Goal: Task Accomplishment & Management: Use online tool/utility

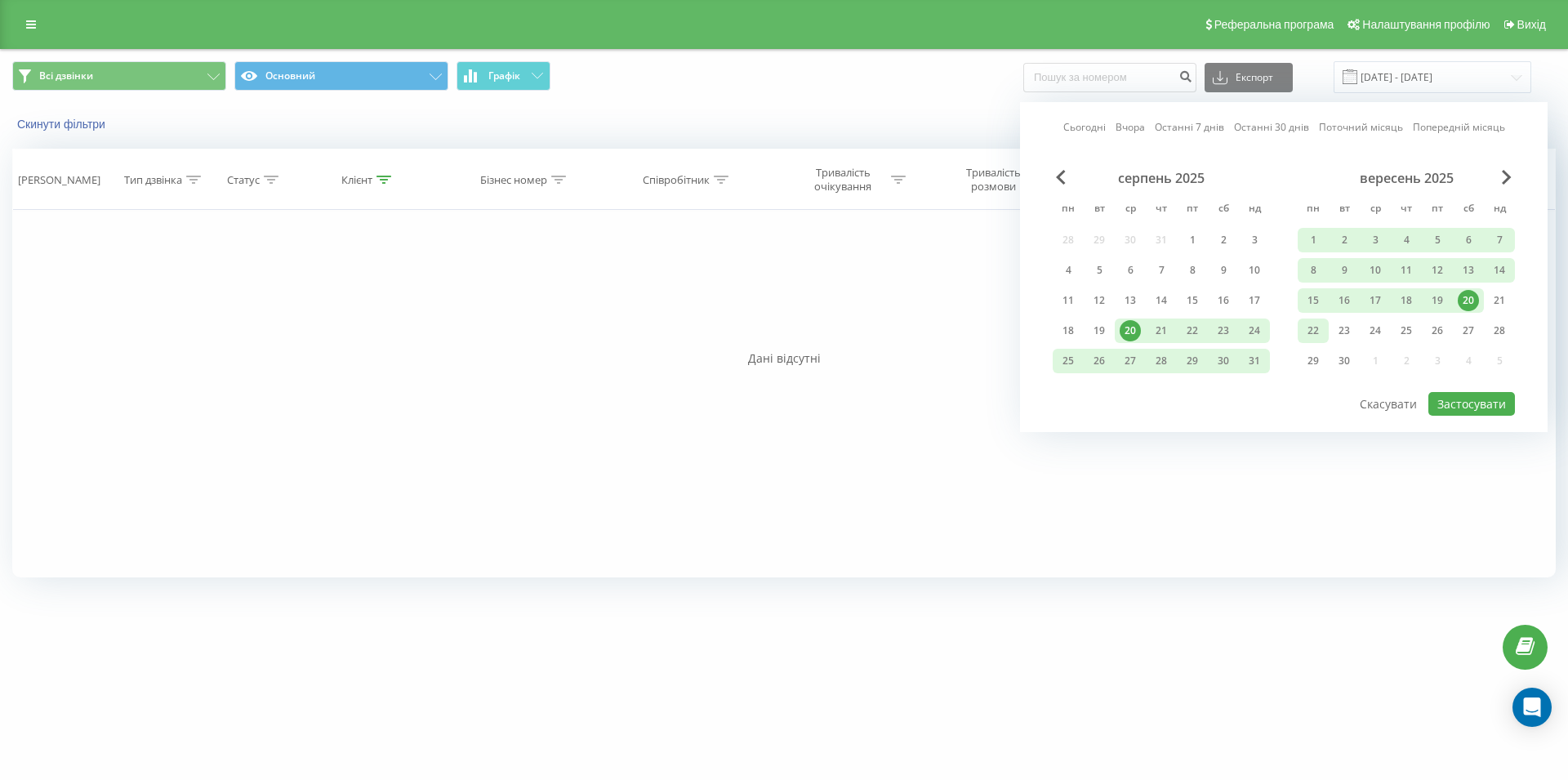
click at [1313, 332] on div "22" at bounding box center [1313, 331] width 21 height 21
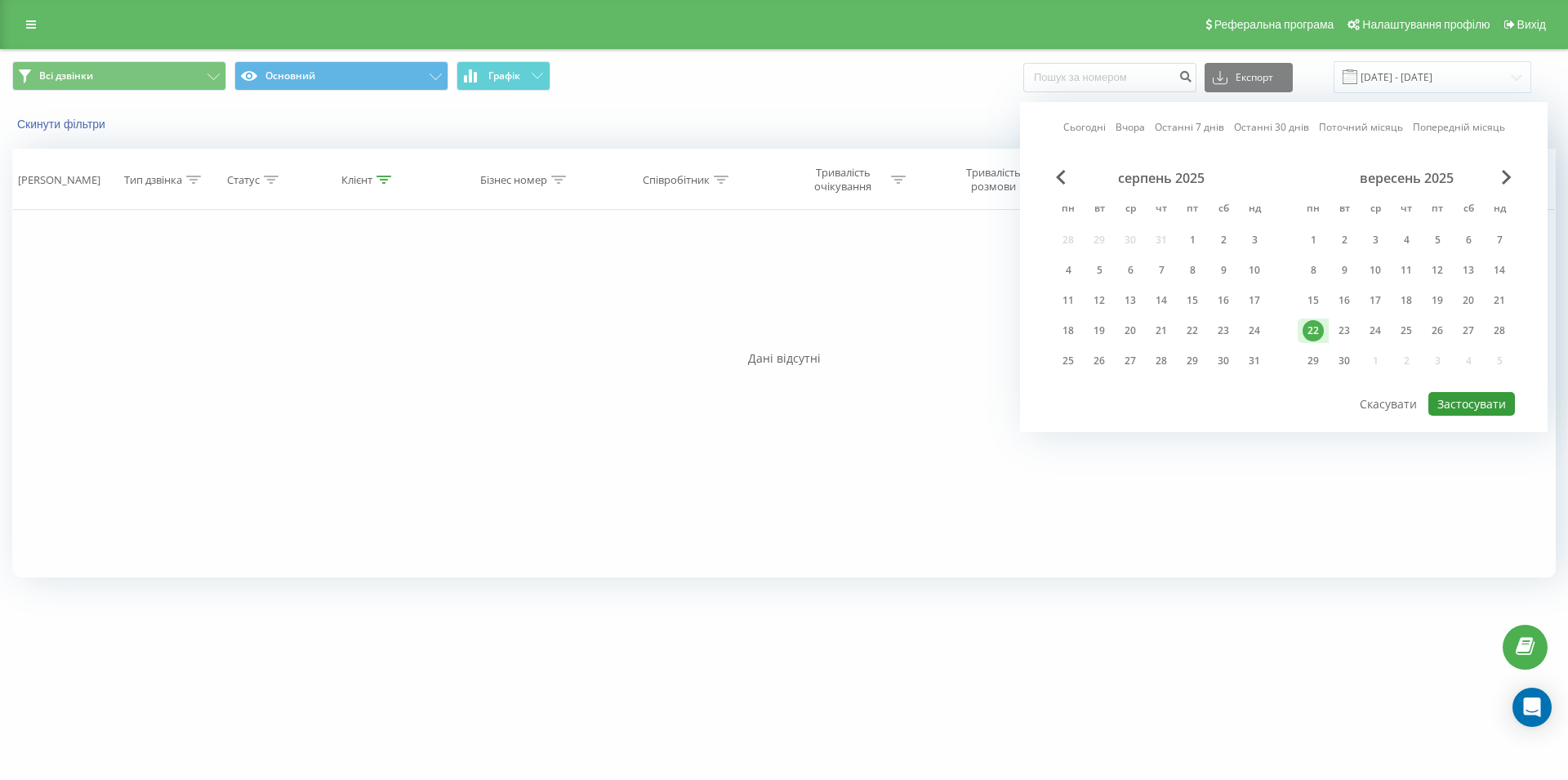
click at [1449, 401] on button "Застосувати" at bounding box center [1471, 403] width 86 height 24
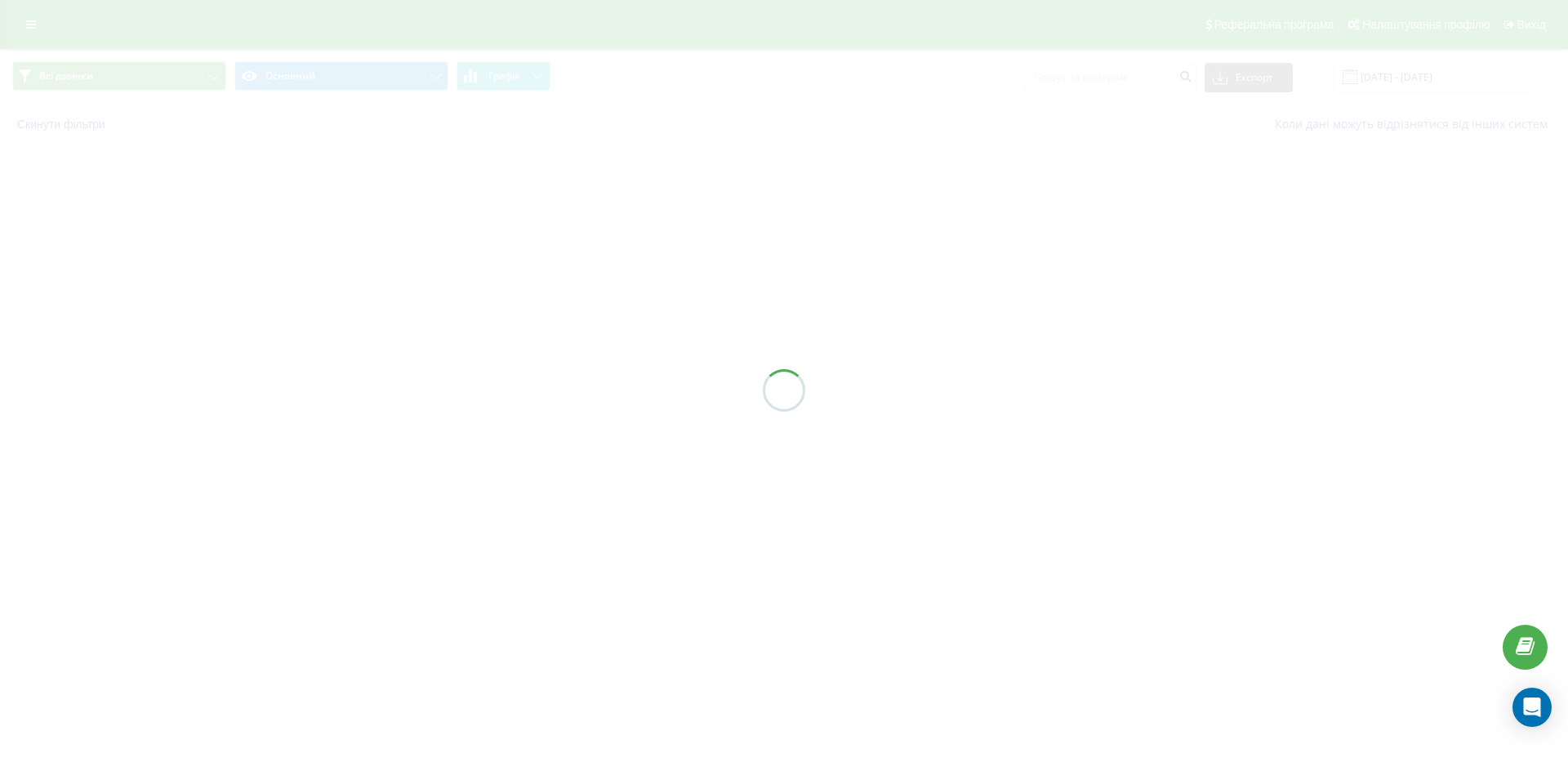
type input "[DATE] - [DATE]"
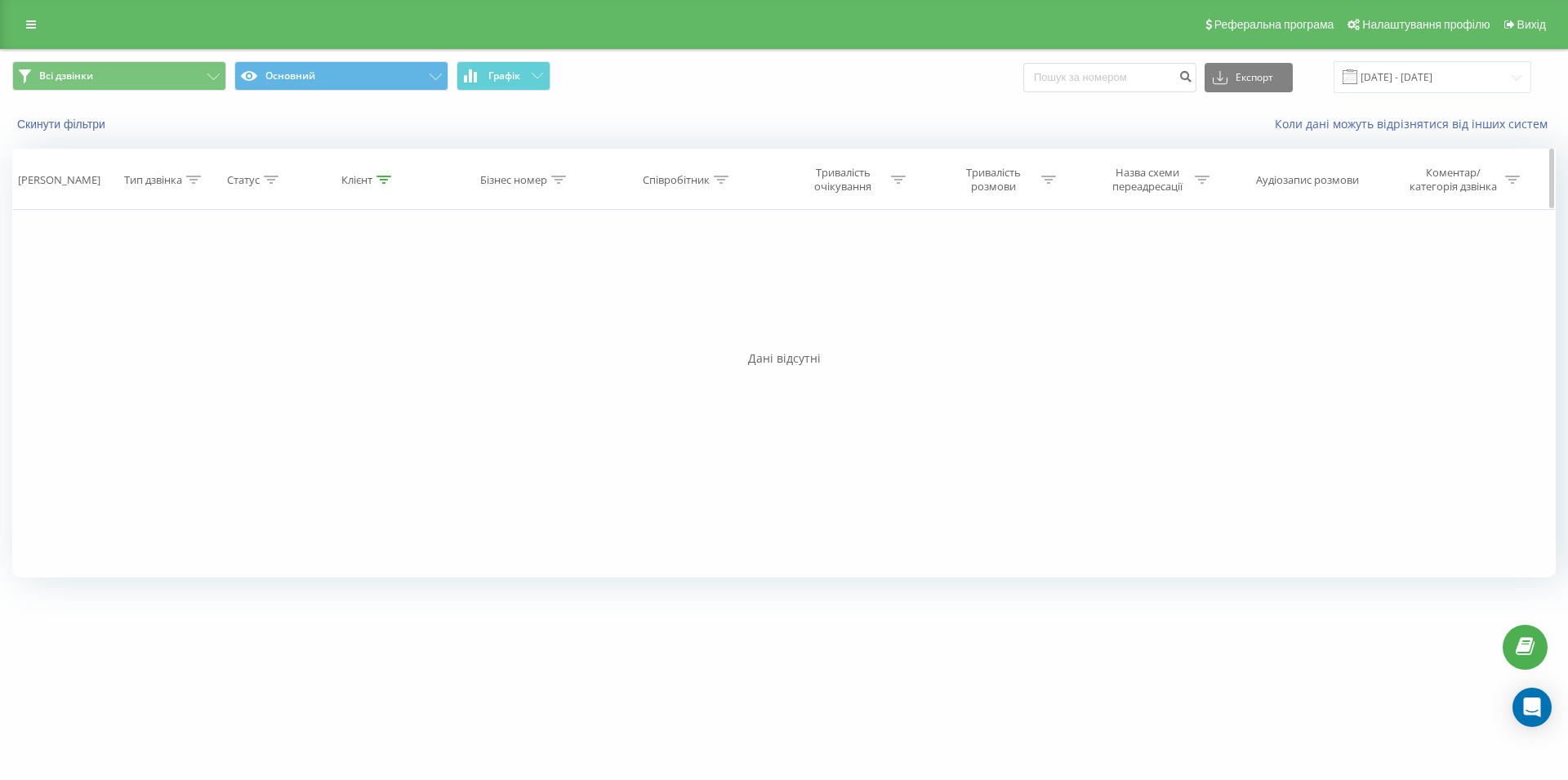
click at [721, 182] on icon at bounding box center [721, 180] width 15 height 8
click at [663, 299] on input "text" at bounding box center [687, 296] width 144 height 29
type input "Геля"
click at [707, 336] on span "OK" at bounding box center [722, 328] width 46 height 25
click at [19, 34] on link at bounding box center [31, 25] width 30 height 23
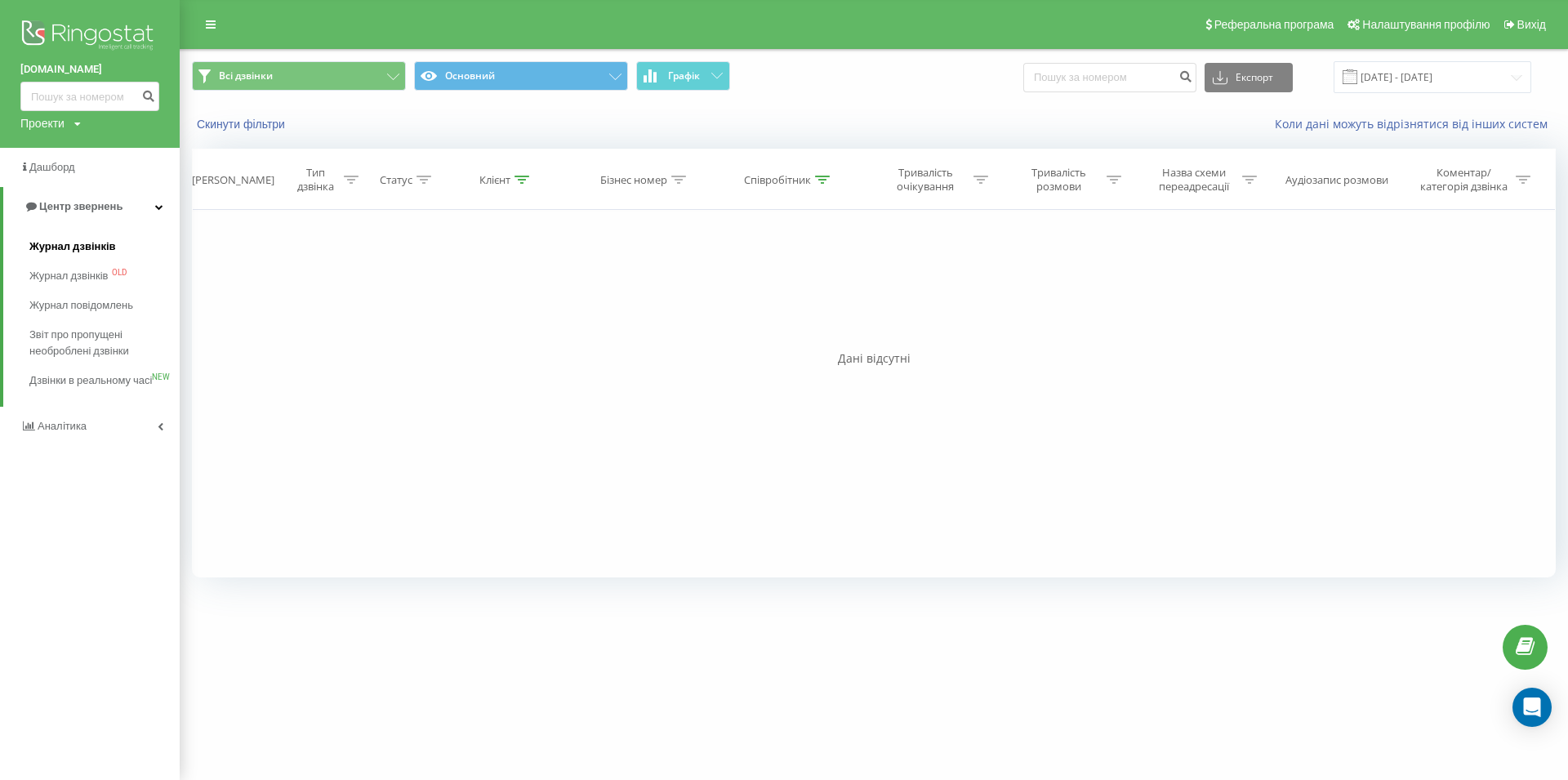
click at [58, 252] on span "Журнал дзвінків" at bounding box center [72, 246] width 86 height 16
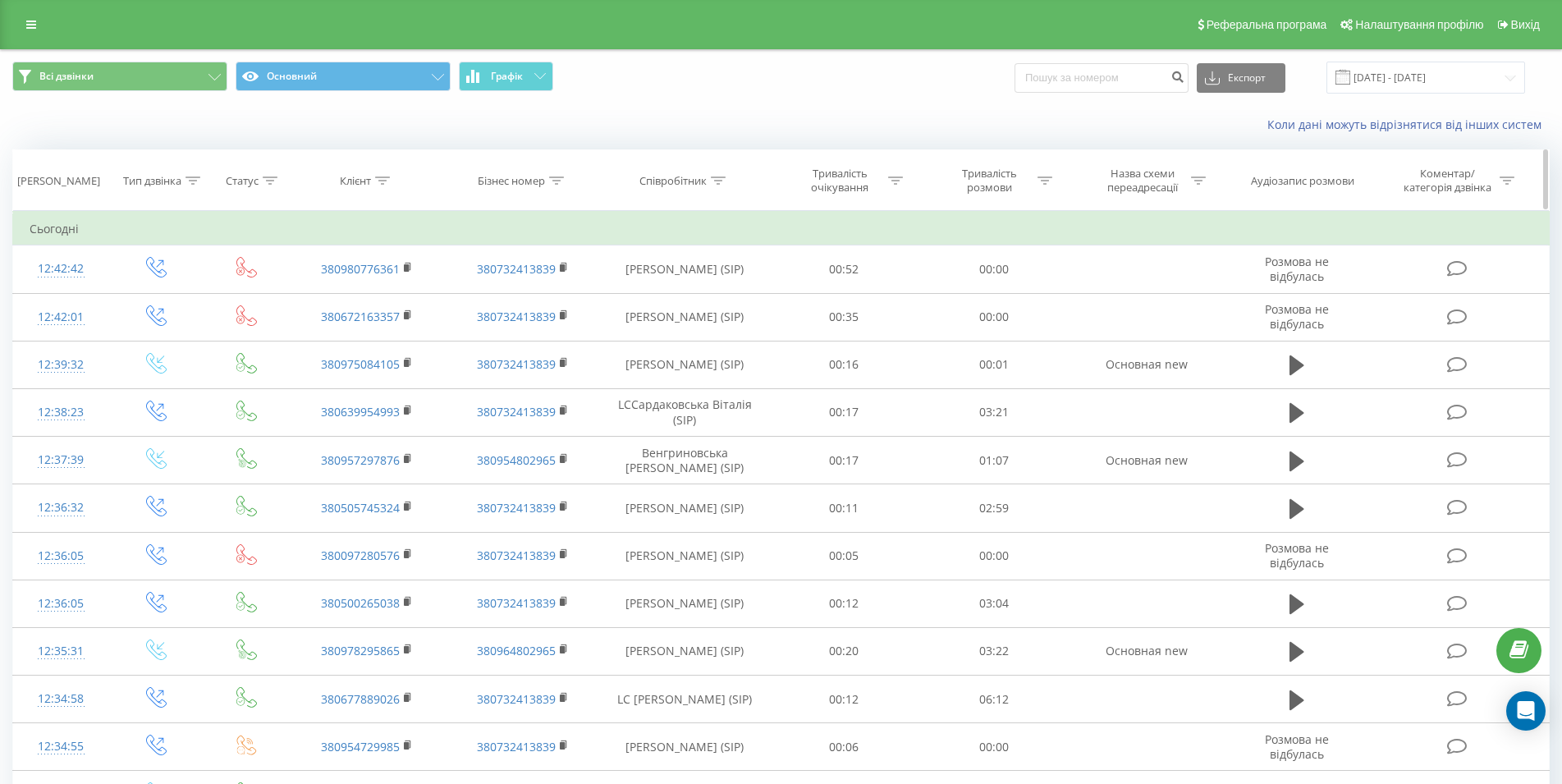
click at [717, 187] on div at bounding box center [718, 181] width 15 height 14
click at [654, 300] on input "text" at bounding box center [685, 298] width 144 height 29
type input "Геля"
click at [731, 332] on span "OK" at bounding box center [720, 330] width 46 height 26
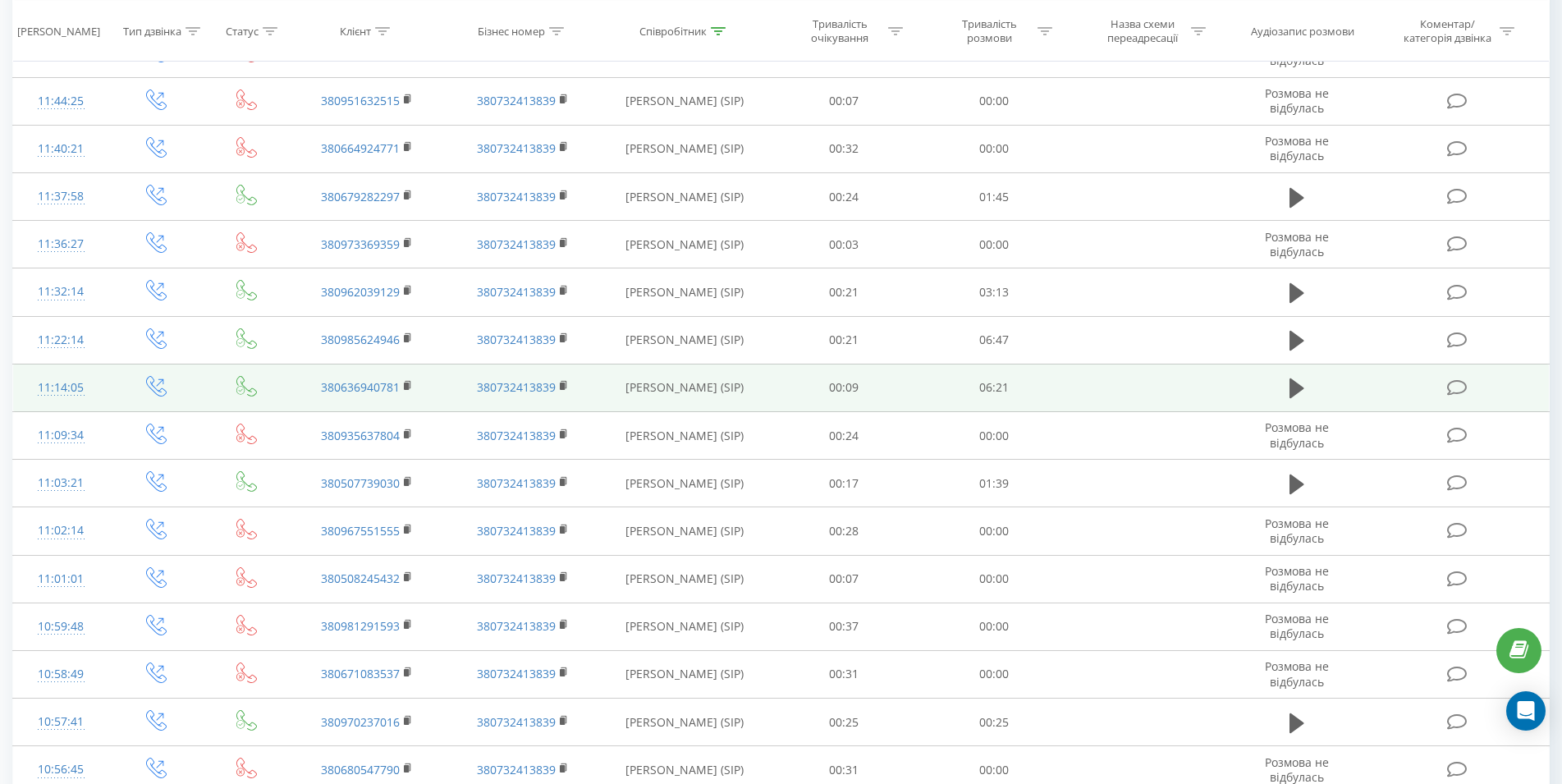
scroll to position [719, 0]
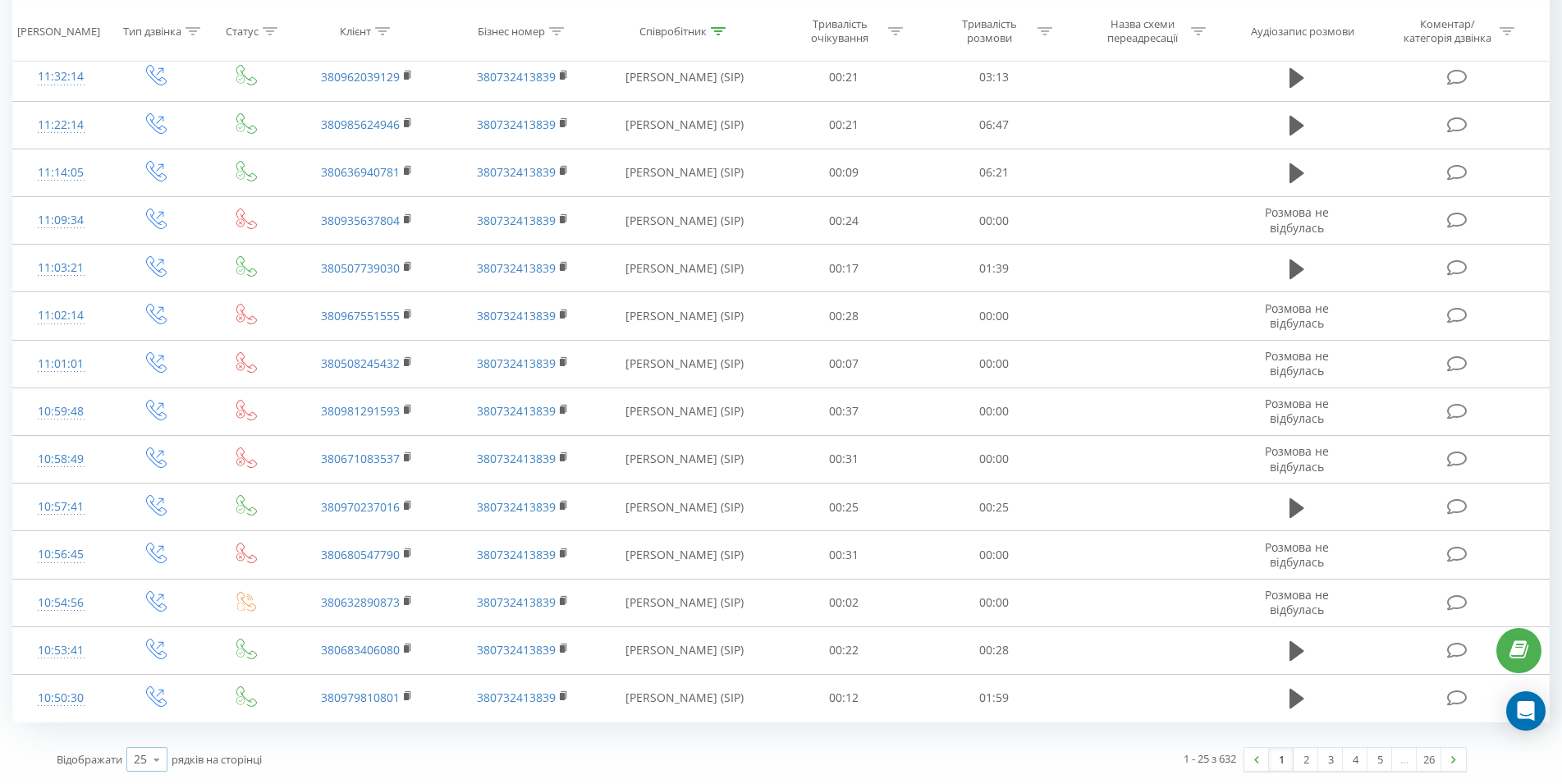
click at [159, 761] on icon at bounding box center [157, 759] width 25 height 32
click at [150, 711] on div "50" at bounding box center [147, 711] width 40 height 24
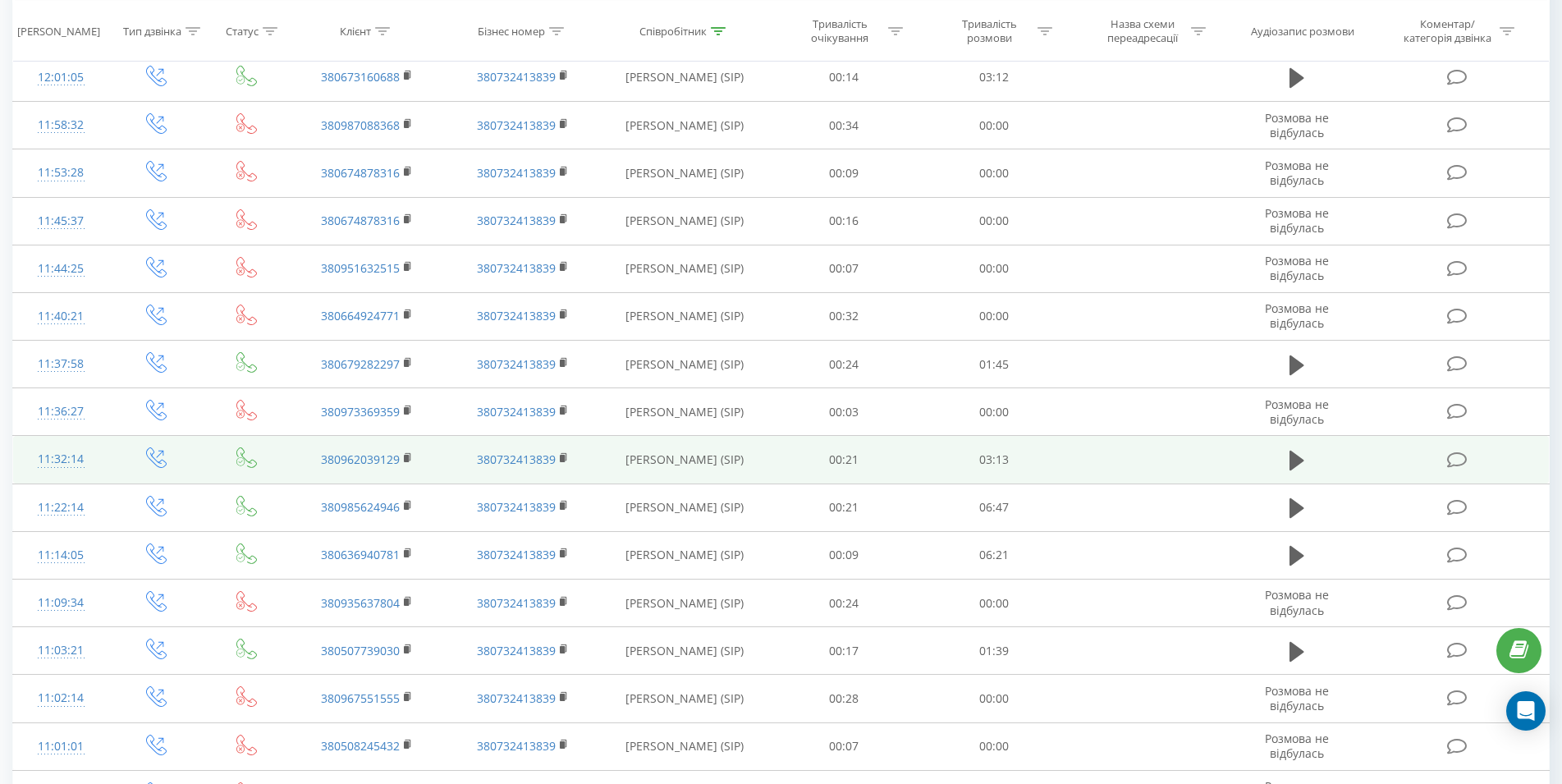
scroll to position [418, 0]
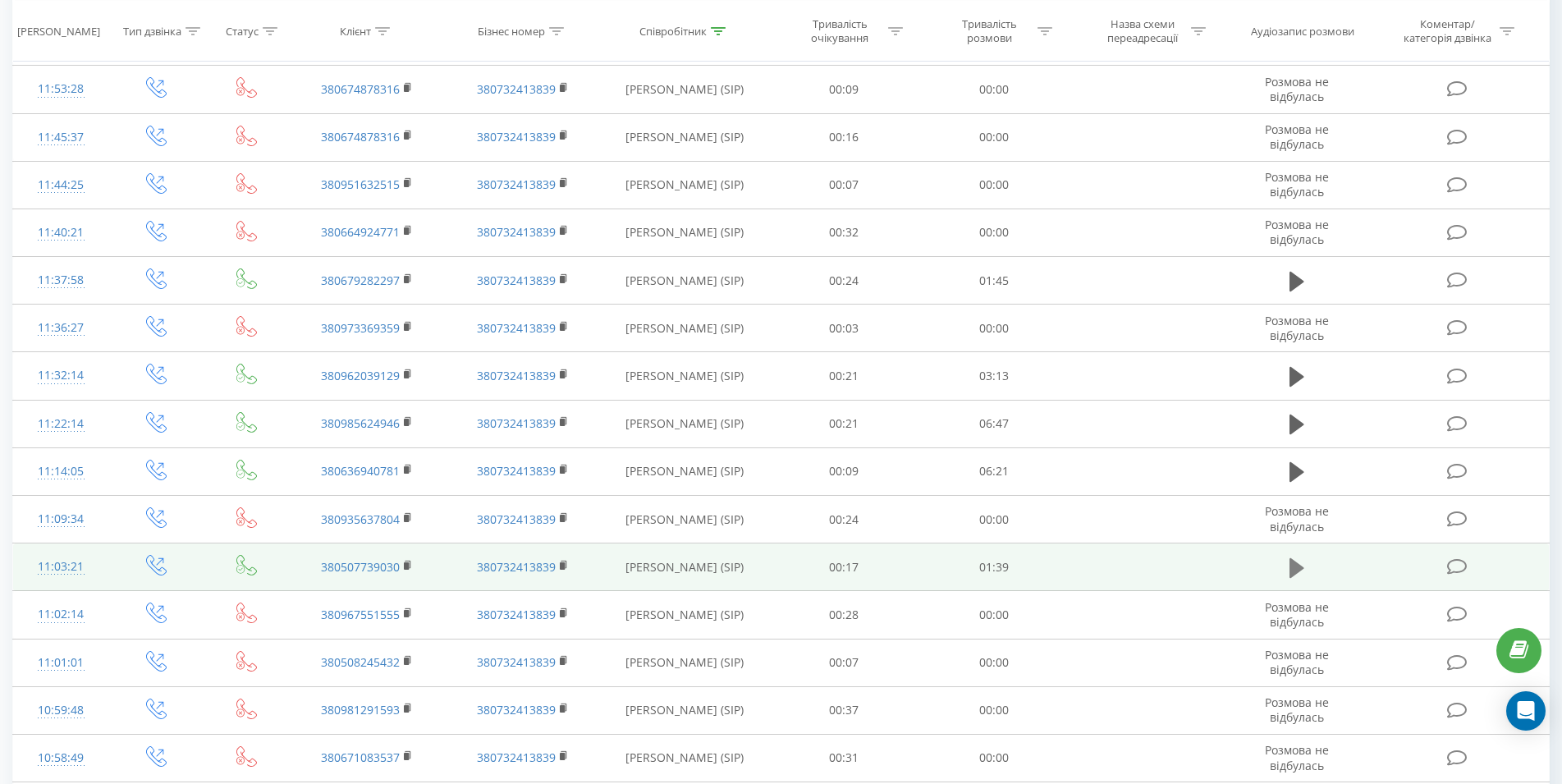
click at [1295, 571] on icon at bounding box center [1297, 568] width 15 height 20
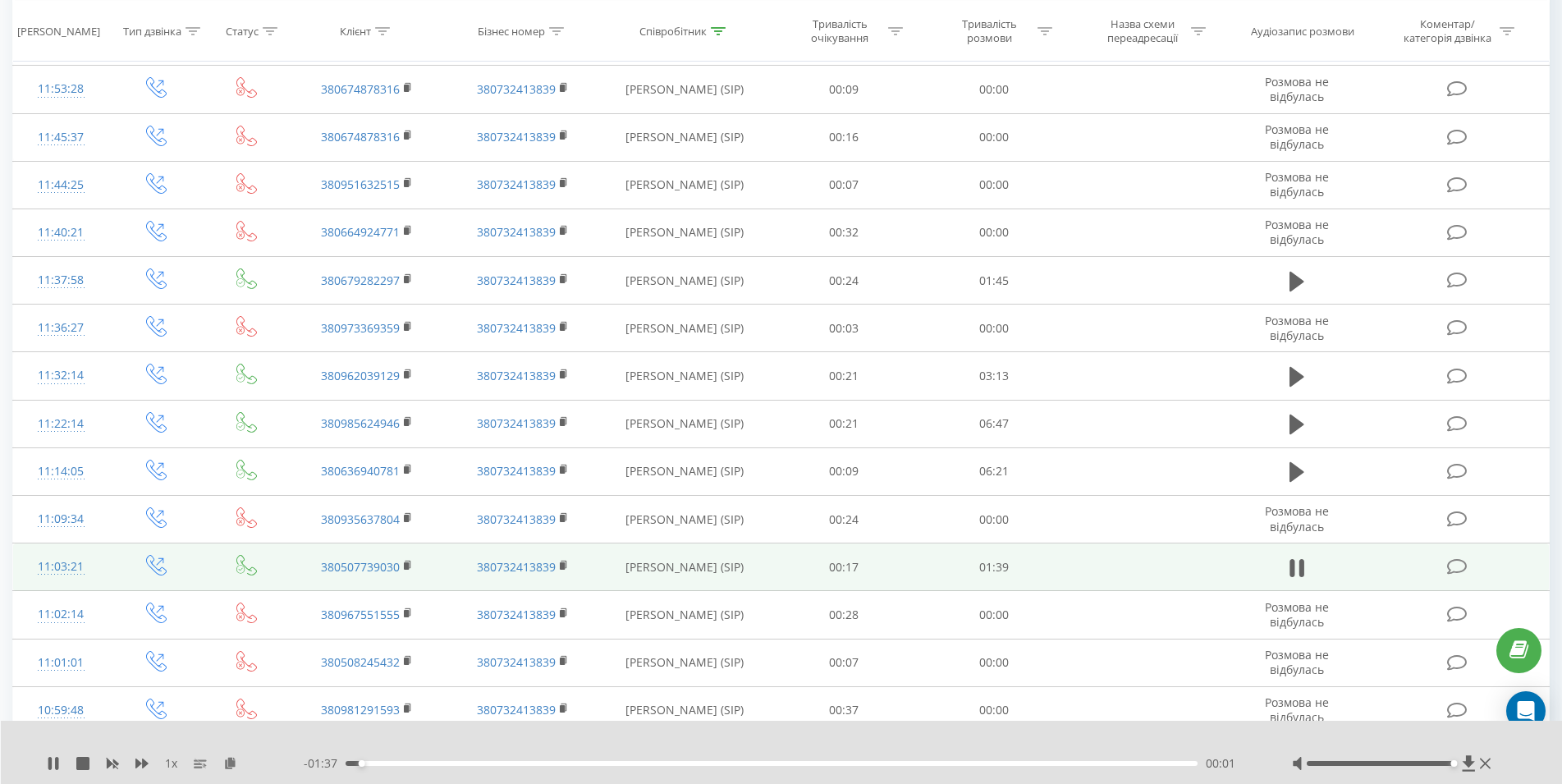
drag, startPoint x: 1382, startPoint y: 762, endPoint x: 1454, endPoint y: 763, distance: 72.0
click at [1454, 763] on div "Accessibility label" at bounding box center [1454, 763] width 7 height 7
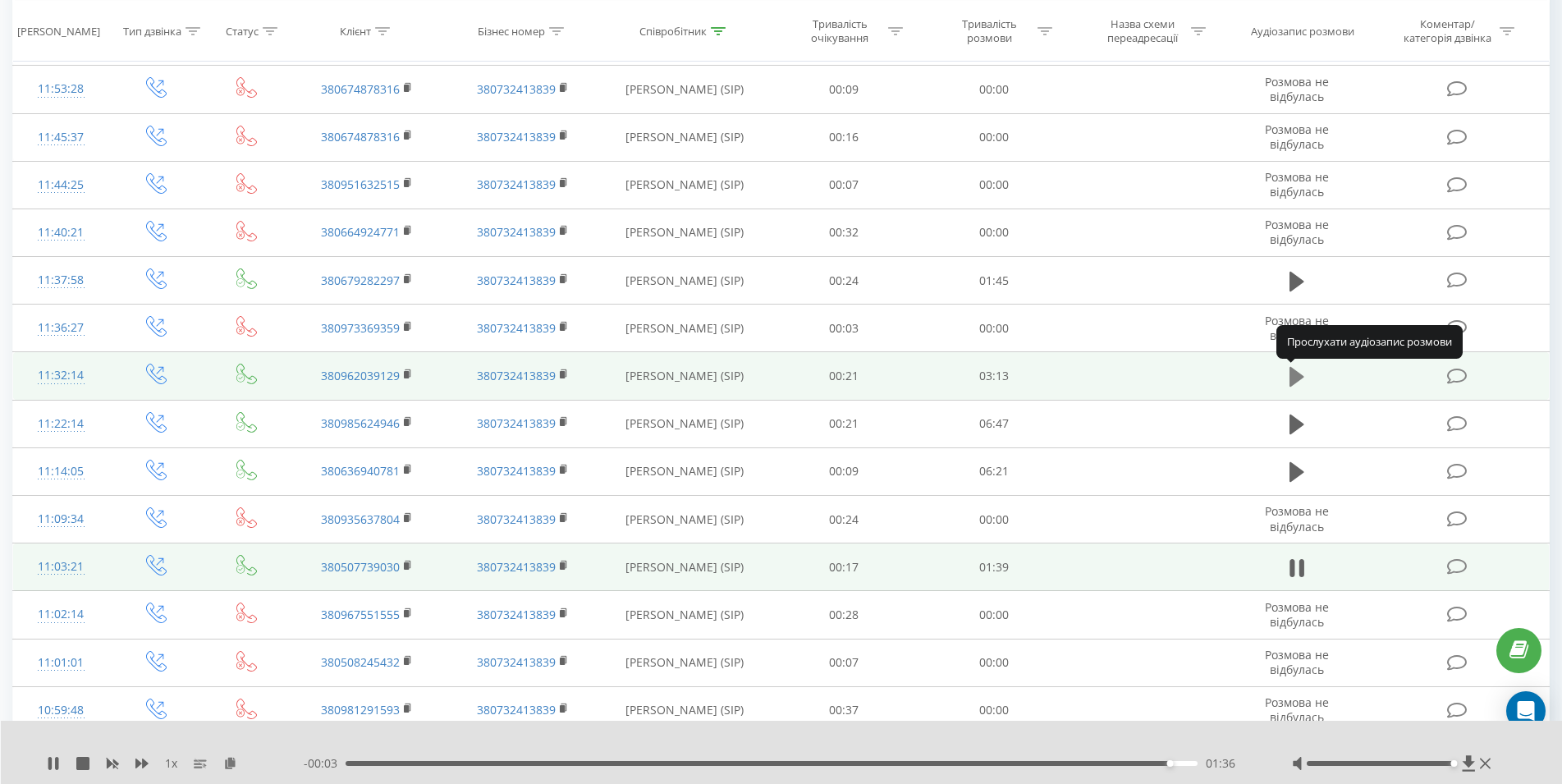
click at [1292, 377] on icon at bounding box center [1297, 376] width 15 height 20
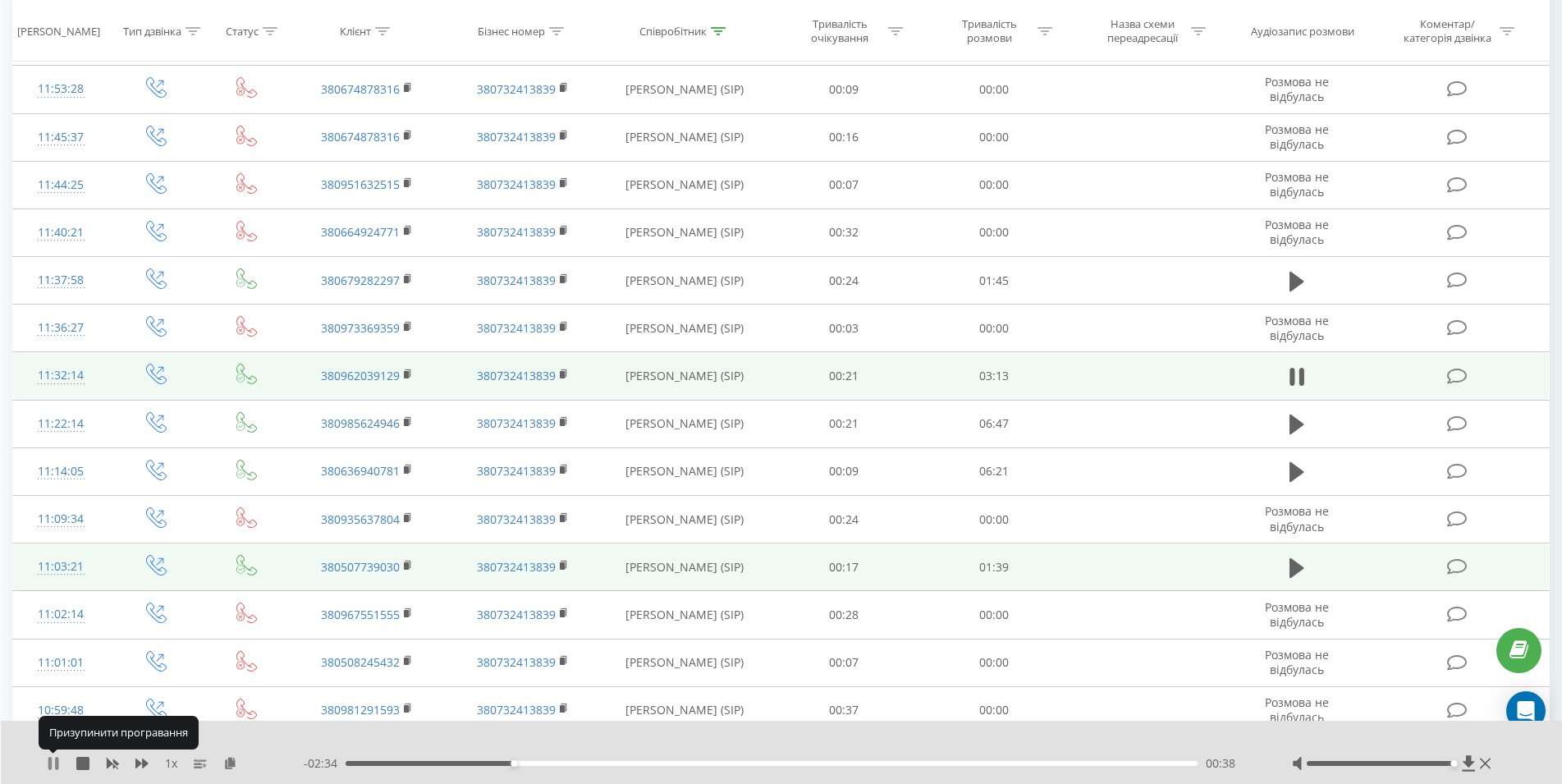
click at [51, 765] on icon at bounding box center [50, 763] width 3 height 13
click at [408, 378] on rect at bounding box center [406, 374] width 5 height 7
